Goal: Check status: Check status

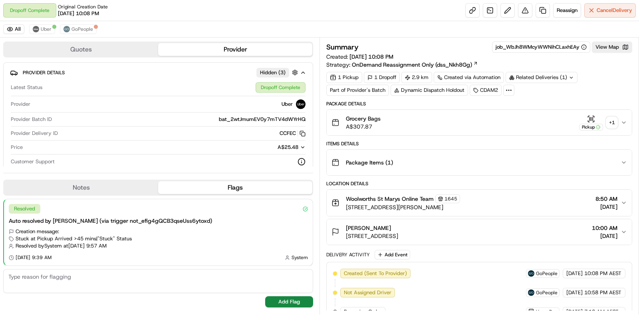
click at [613, 121] on div "+ 1" at bounding box center [611, 122] width 11 height 11
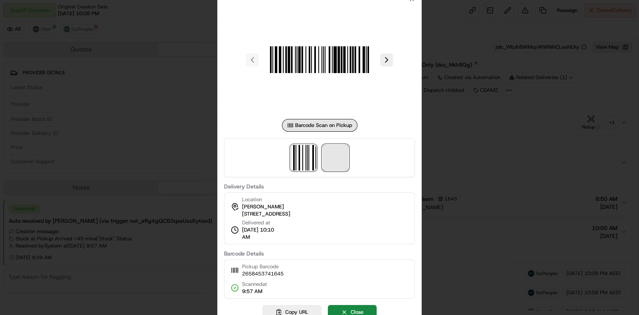
click at [343, 158] on span at bounding box center [336, 158] width 26 height 26
click at [536, 113] on div at bounding box center [319, 157] width 639 height 315
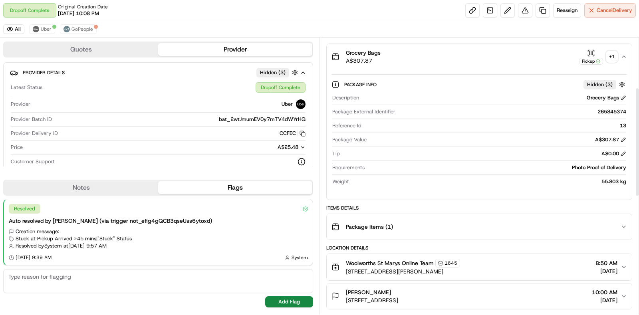
scroll to position [150, 0]
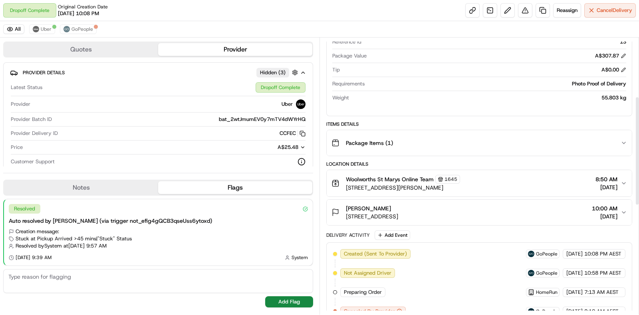
click at [535, 144] on div "Package Items ( 1 )" at bounding box center [475, 143] width 289 height 16
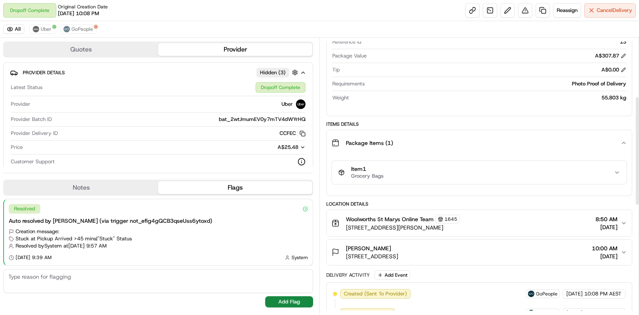
click at [517, 176] on div "Item 1 Grocery Bags" at bounding box center [475, 173] width 275 height 14
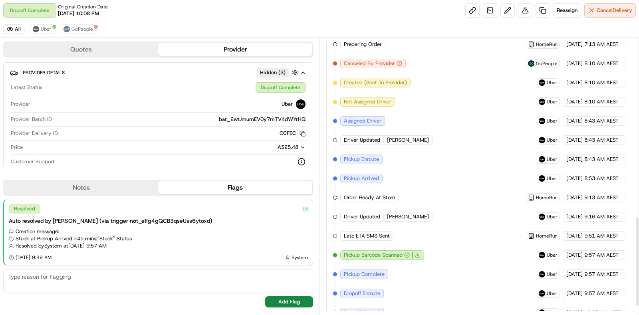
scroll to position [577, 0]
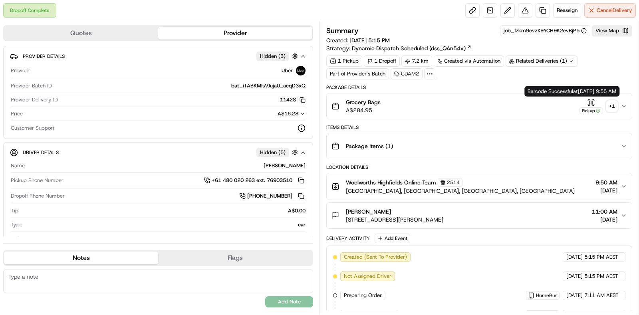
click at [612, 103] on div "+ 1" at bounding box center [611, 106] width 11 height 11
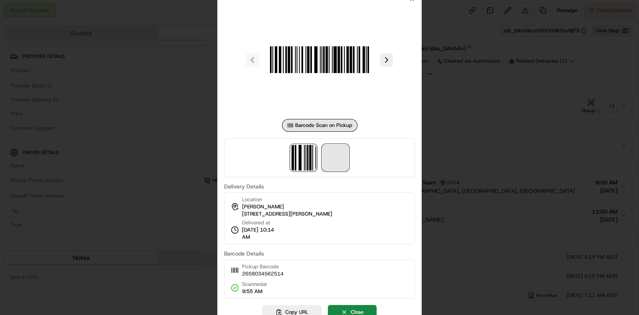
click at [334, 154] on span at bounding box center [336, 158] width 26 height 26
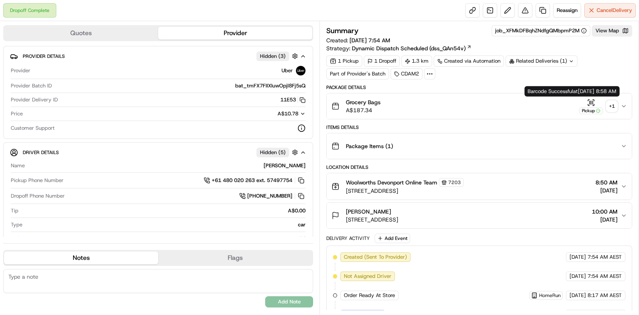
click at [608, 105] on div "+ 1" at bounding box center [611, 106] width 11 height 11
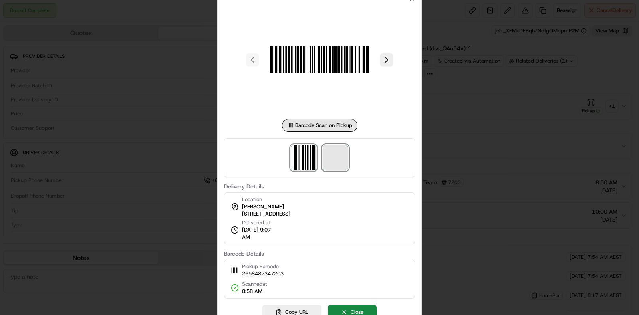
click at [344, 159] on span at bounding box center [336, 158] width 26 height 26
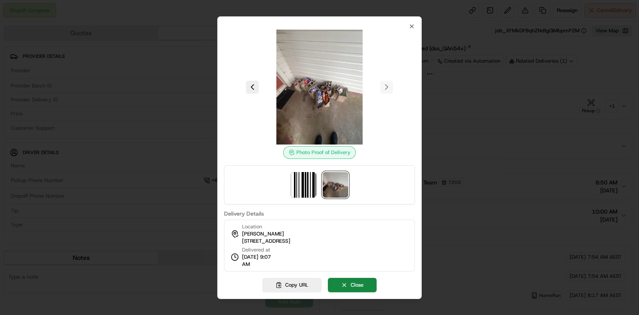
click at [453, 118] on div at bounding box center [319, 157] width 639 height 315
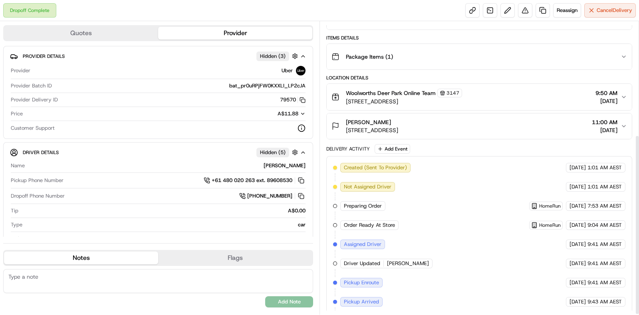
scroll to position [184, 0]
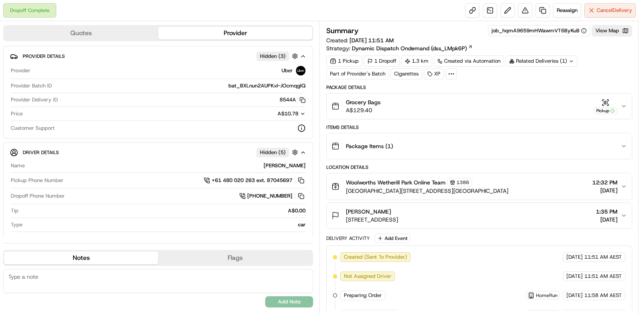
scroll to position [184, 0]
